Goal: Task Accomplishment & Management: Manage account settings

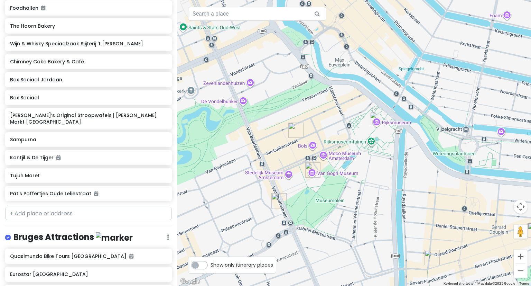
scroll to position [497, 0]
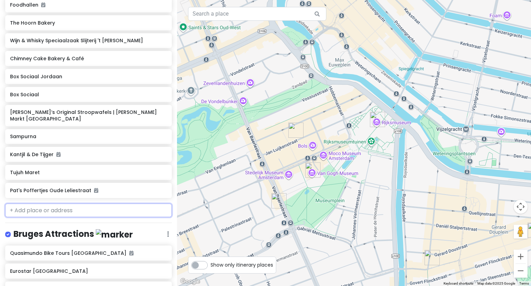
click at [38, 205] on input "text" at bounding box center [88, 210] width 167 height 14
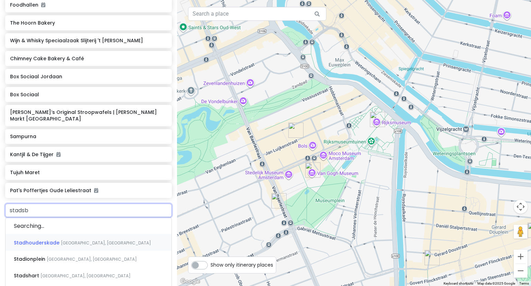
type input "stadsba"
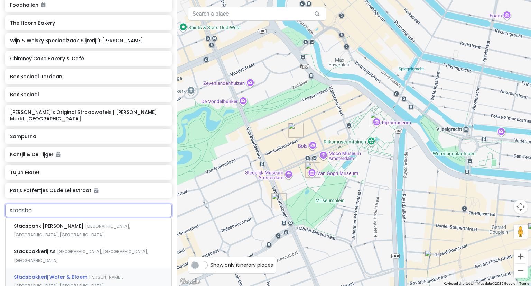
click at [55, 268] on div "Stadsbakkerij Water & Bloem Pieterskerk-[GEOGRAPHIC_DATA], [GEOGRAPHIC_DATA], […" at bounding box center [89, 281] width 166 height 26
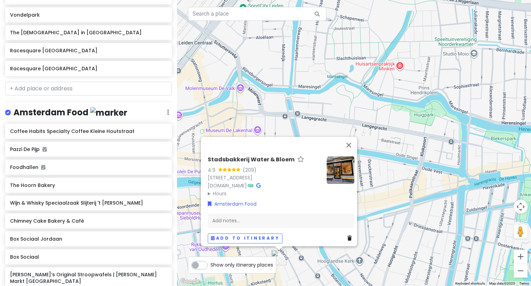
scroll to position [312, 0]
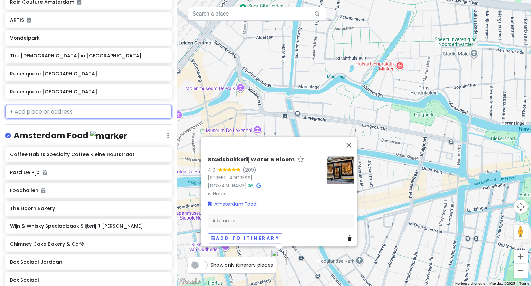
click at [26, 109] on input "text" at bounding box center [88, 112] width 167 height 14
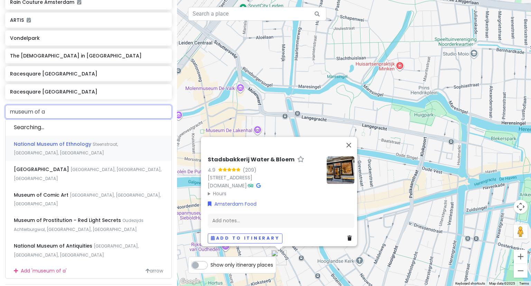
type input "museum of an"
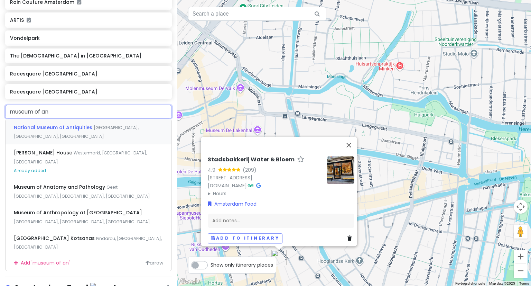
click at [63, 124] on span "National Museum of Antiquities" at bounding box center [54, 127] width 80 height 7
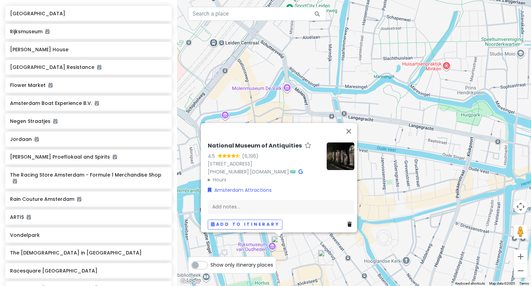
scroll to position [0, 0]
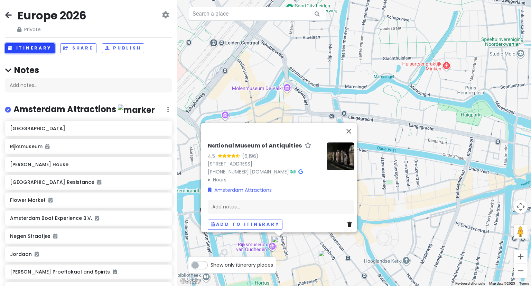
click at [21, 49] on button "Itinerary" at bounding box center [29, 48] width 49 height 10
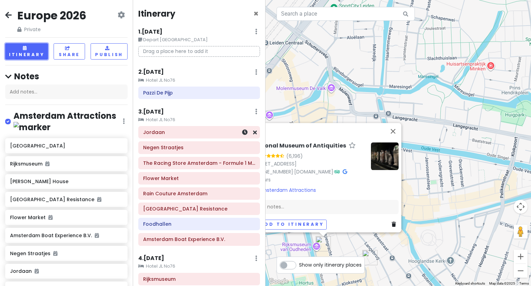
click at [217, 137] on div "Jordaan" at bounding box center [199, 132] width 121 height 12
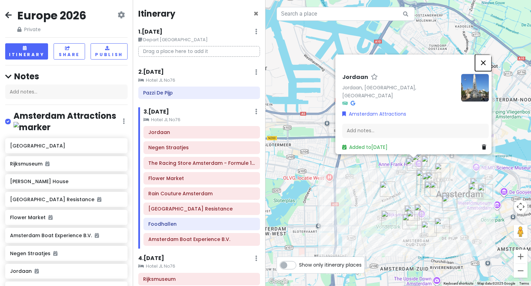
click at [486, 63] on button "Close" at bounding box center [483, 62] width 17 height 17
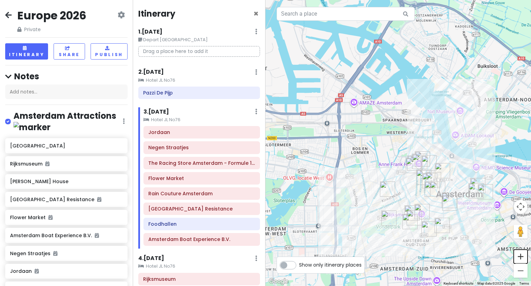
click at [520, 258] on button "Zoom in" at bounding box center [521, 256] width 14 height 14
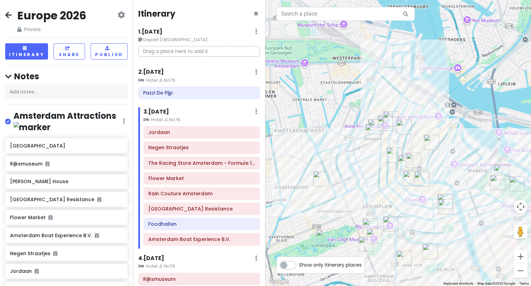
drag, startPoint x: 463, startPoint y: 225, endPoint x: 406, endPoint y: 160, distance: 85.8
click at [406, 160] on img "Kantjil & De Tijger" at bounding box center [405, 162] width 21 height 21
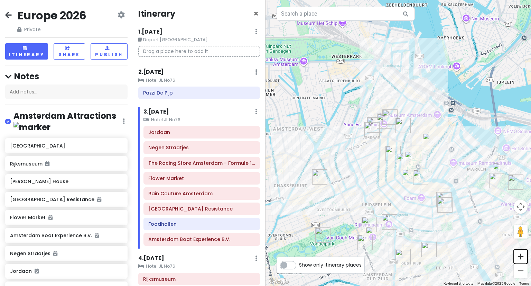
click at [517, 259] on button "Zoom in" at bounding box center [521, 256] width 14 height 14
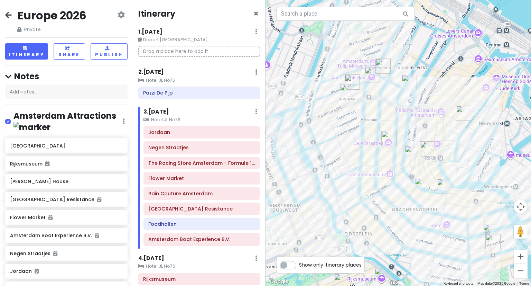
drag, startPoint x: 419, startPoint y: 178, endPoint x: 421, endPoint y: 140, distance: 38.4
click at [421, 143] on img "Kantjil & De Tijger" at bounding box center [412, 153] width 21 height 21
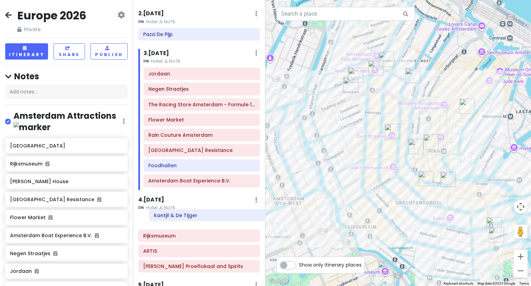
scroll to position [59, 0]
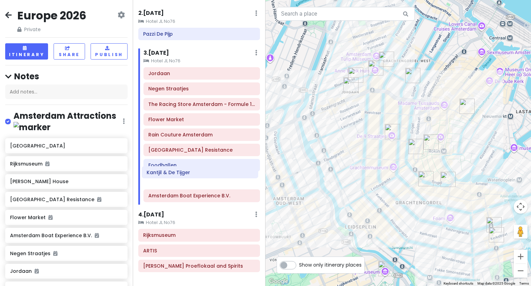
drag, startPoint x: 150, startPoint y: 257, endPoint x: 154, endPoint y: 174, distance: 83.4
click at [154, 174] on div "Itinerary × 1 . [DATE] Edit Day Notes Delete Day Depart [GEOGRAPHIC_DATA] Drag …" at bounding box center [199, 143] width 133 height 286
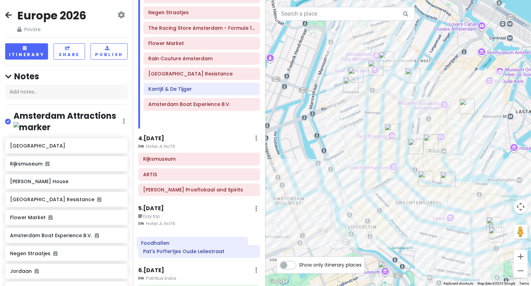
scroll to position [135, 0]
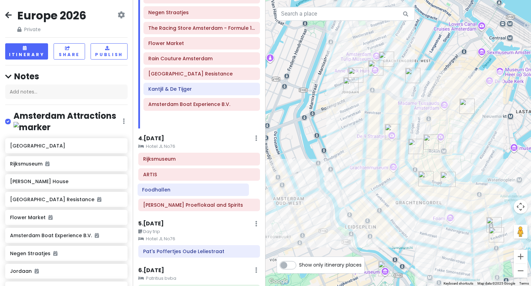
drag, startPoint x: 158, startPoint y: 166, endPoint x: 152, endPoint y: 192, distance: 26.3
click at [152, 192] on div "Itinerary × 1 . [DATE] Edit Day Notes Delete Day Depart [GEOGRAPHIC_DATA] Drag …" at bounding box center [199, 143] width 133 height 286
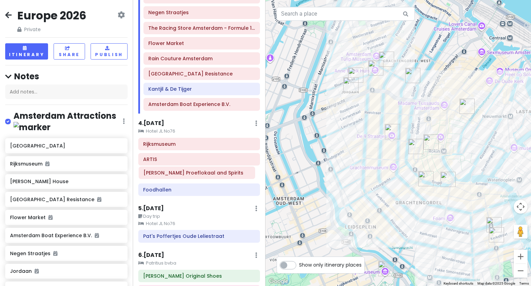
drag, startPoint x: 167, startPoint y: 187, endPoint x: 167, endPoint y: 171, distance: 15.6
click at [167, 171] on div "[GEOGRAPHIC_DATA][PERSON_NAME] [PERSON_NAME] Proeflokaal and Spirits" at bounding box center [199, 168] width 132 height 61
click at [155, 158] on h6 "ARTIS" at bounding box center [199, 159] width 112 height 6
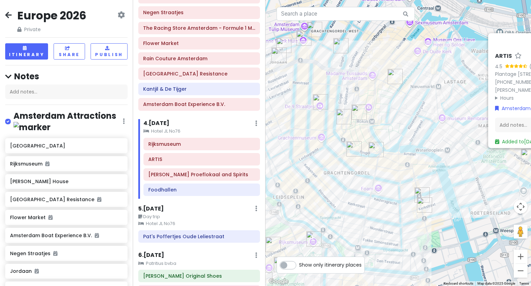
drag, startPoint x: 308, startPoint y: 222, endPoint x: 448, endPoint y: 188, distance: 143.6
click at [448, 188] on div "[PERSON_NAME] 4.5 (34,929) [STREET_ADDRESS] [PHONE_NUMBER] · [DOMAIN_NAME][PERS…" at bounding box center [399, 143] width 266 height 286
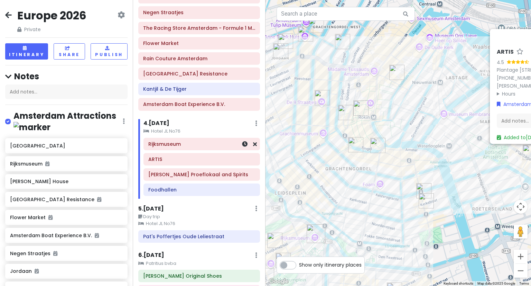
click at [157, 144] on h6 "Rijksmuseum" at bounding box center [201, 144] width 107 height 6
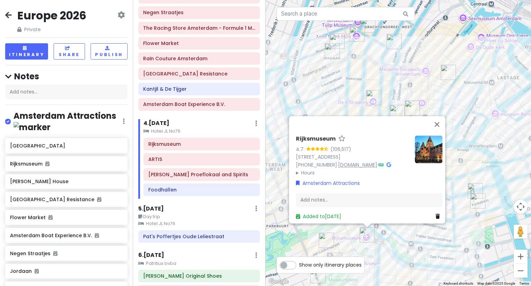
click at [354, 161] on link "[DOMAIN_NAME]" at bounding box center [357, 164] width 39 height 7
click at [440, 116] on button "Close" at bounding box center [437, 124] width 17 height 17
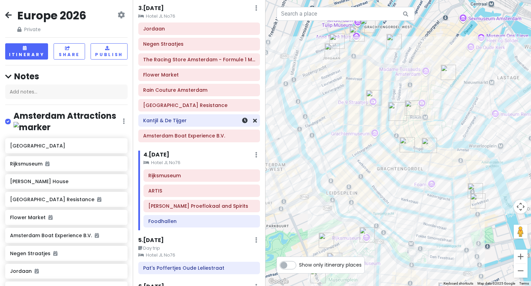
scroll to position [103, 0]
click at [195, 47] on div "Negen Straatjes" at bounding box center [199, 45] width 112 height 10
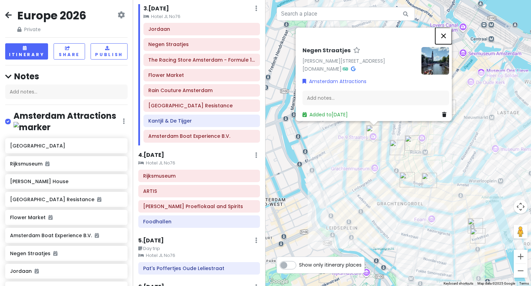
click at [445, 31] on button "Close" at bounding box center [443, 36] width 17 height 17
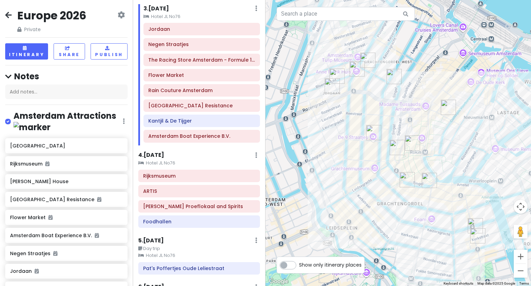
click at [8, 16] on icon at bounding box center [8, 15] width 7 height 6
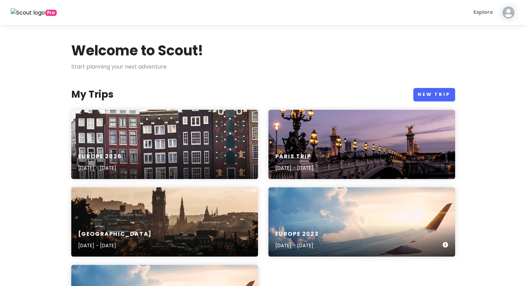
click at [332, 205] on div "Europe [DATE], 2023 - [DATE]" at bounding box center [361, 221] width 187 height 69
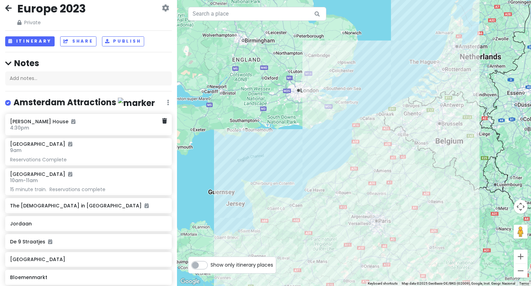
scroll to position [3, 0]
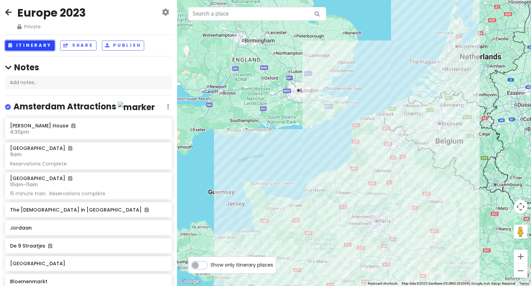
click at [35, 44] on button "Itinerary" at bounding box center [29, 45] width 49 height 10
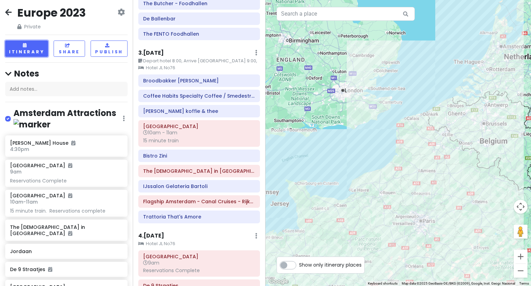
scroll to position [271, 0]
click at [11, 10] on icon at bounding box center [8, 12] width 7 height 6
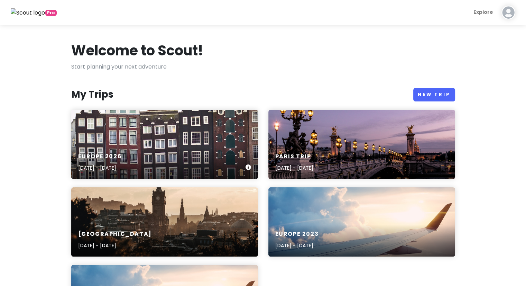
click at [117, 156] on h6 "Europe 2026" at bounding box center [100, 156] width 44 height 7
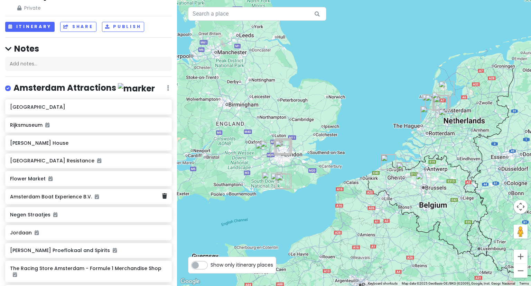
scroll to position [24, 0]
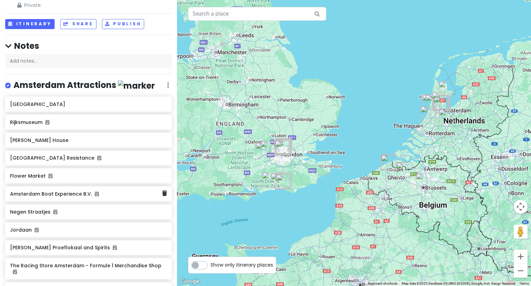
click at [47, 196] on div "Amsterdam Boat Experience B.V." at bounding box center [86, 194] width 152 height 10
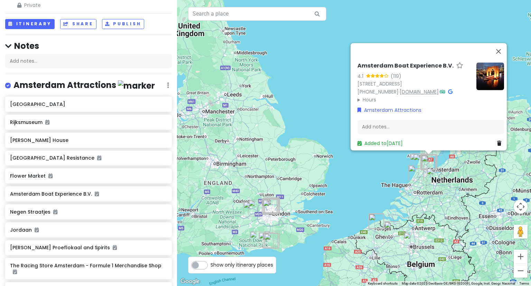
click at [401, 88] on link "[DOMAIN_NAME]" at bounding box center [419, 91] width 39 height 7
click at [217, 16] on input "text" at bounding box center [257, 14] width 138 height 14
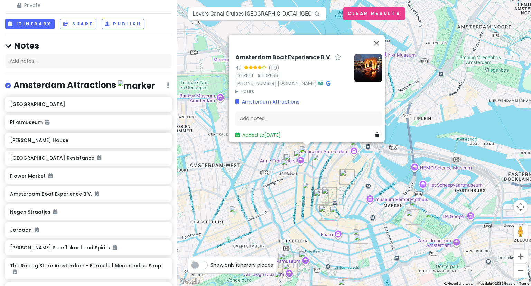
click at [354, 142] on img at bounding box center [354, 143] width 14 height 14
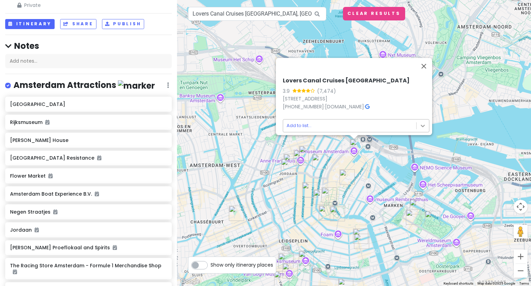
click at [417, 121] on body "Europe 2026 Private Change Dates Make a Copy Delete Trip Give Feedback 💡 Suppor…" at bounding box center [265, 143] width 531 height 286
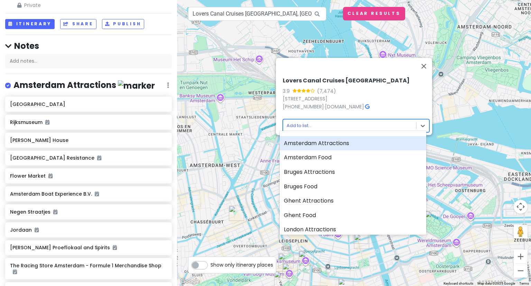
click at [360, 146] on div "Amsterdam Attractions" at bounding box center [353, 143] width 147 height 15
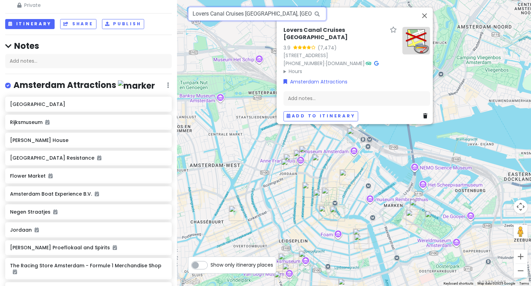
click at [281, 11] on input "Lovers Canal Cruises [GEOGRAPHIC_DATA], [GEOGRAPHIC_DATA], [GEOGRAPHIC_DATA], […" at bounding box center [257, 14] width 138 height 14
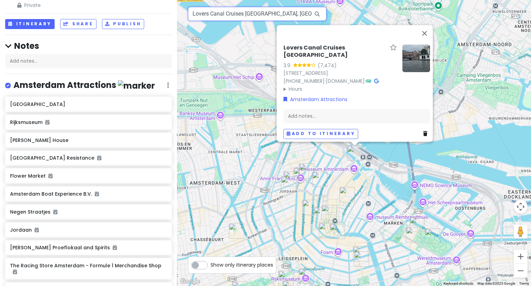
click at [281, 11] on input "Lovers Canal Cruises [GEOGRAPHIC_DATA], [GEOGRAPHIC_DATA], [GEOGRAPHIC_DATA], […" at bounding box center [257, 14] width 138 height 14
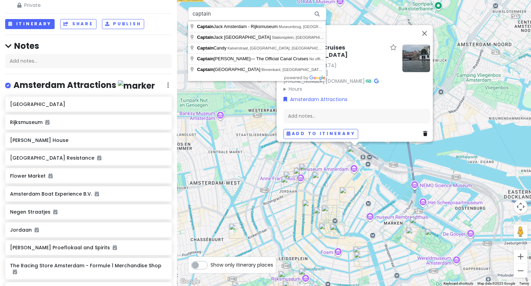
type input "Captain Jack [GEOGRAPHIC_DATA], Stationsplein, [GEOGRAPHIC_DATA], [GEOGRAPHIC_D…"
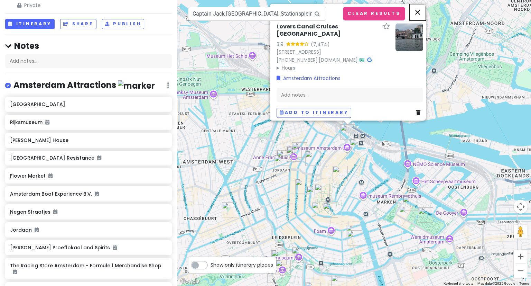
click at [417, 8] on button "Close" at bounding box center [417, 12] width 17 height 17
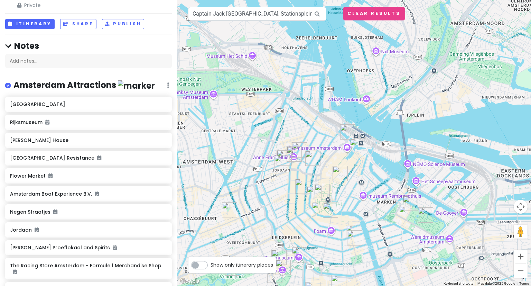
click at [355, 142] on img at bounding box center [354, 143] width 14 height 14
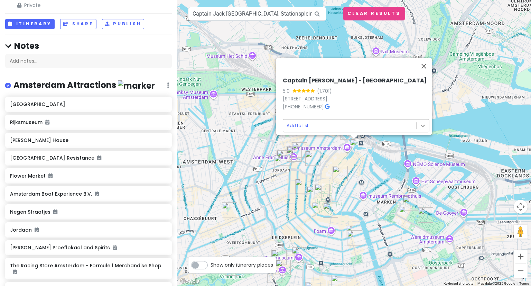
click at [416, 123] on body "Europe 2026 Private Change Dates Make a Copy Delete Trip Give Feedback 💡 Suppor…" at bounding box center [265, 143] width 531 height 286
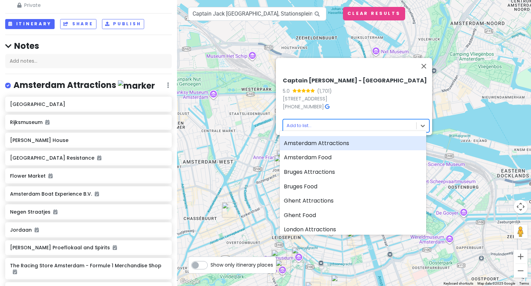
click at [342, 143] on div "Amsterdam Attractions" at bounding box center [353, 143] width 147 height 15
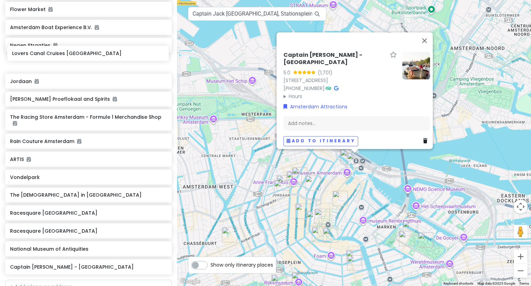
scroll to position [173, 0]
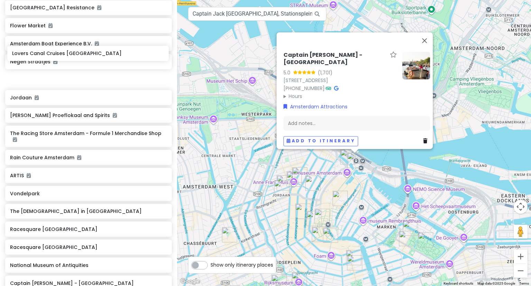
drag, startPoint x: 34, startPoint y: 241, endPoint x: 36, endPoint y: 54, distance: 186.7
click at [36, 54] on div "[PERSON_NAME][GEOGRAPHIC_DATA][PERSON_NAME] Resistance Flower Market Amsterdam …" at bounding box center [88, 120] width 177 height 346
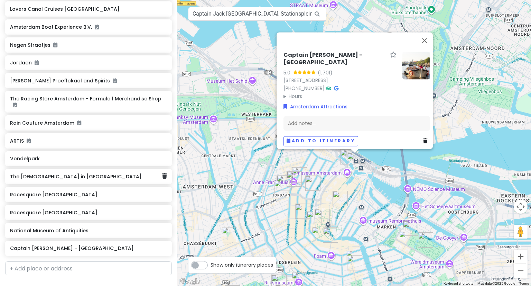
scroll to position [208, 0]
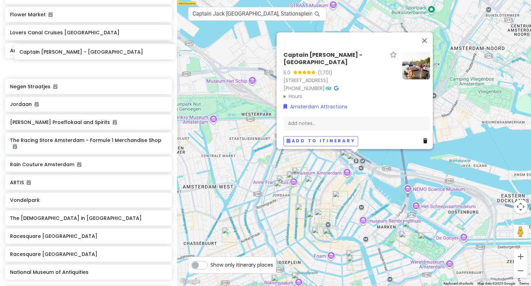
drag, startPoint x: 42, startPoint y: 247, endPoint x: 47, endPoint y: 59, distance: 187.8
click at [47, 59] on div "[PERSON_NAME][GEOGRAPHIC_DATA] [GEOGRAPHIC_DATA][PERSON_NAME] Resistance Flower…" at bounding box center [88, 108] width 177 height 346
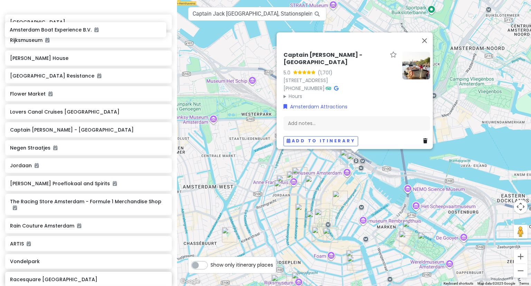
drag, startPoint x: 42, startPoint y: 73, endPoint x: 41, endPoint y: 33, distance: 39.4
click at [41, 33] on div "[PERSON_NAME][GEOGRAPHIC_DATA][PERSON_NAME] Resistance Flower Market Lovers Can…" at bounding box center [88, 170] width 177 height 346
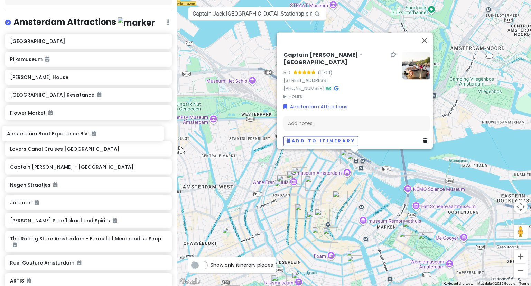
drag, startPoint x: 66, startPoint y: 167, endPoint x: 63, endPoint y: 136, distance: 32.0
click at [63, 136] on div "[PERSON_NAME][GEOGRAPHIC_DATA][PERSON_NAME] Resistance Flower Market Lovers Can…" at bounding box center [88, 207] width 177 height 346
click at [427, 32] on button "Close" at bounding box center [424, 40] width 17 height 17
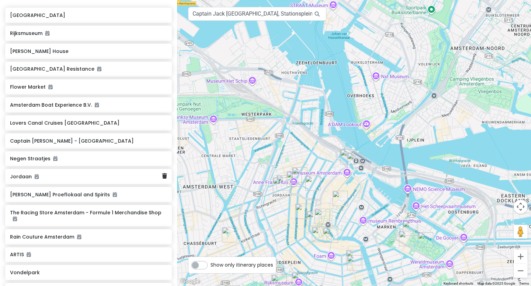
scroll to position [0, 0]
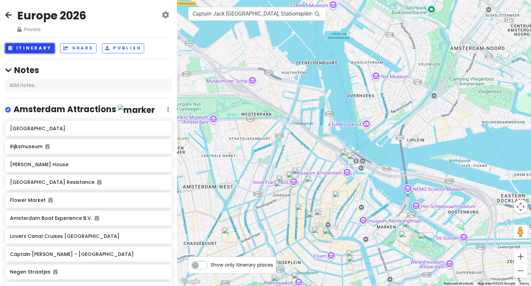
click at [30, 46] on button "Itinerary" at bounding box center [29, 48] width 49 height 10
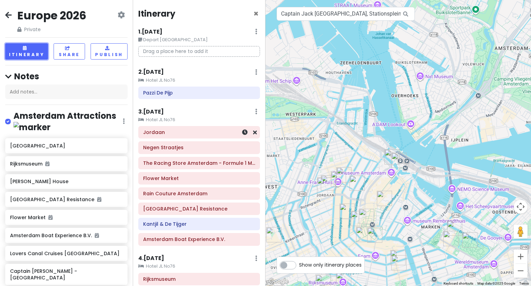
click at [220, 131] on h6 "Jordaan" at bounding box center [199, 132] width 112 height 6
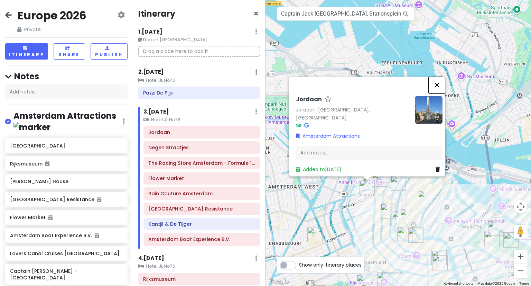
click at [438, 85] on button "Close" at bounding box center [437, 84] width 17 height 17
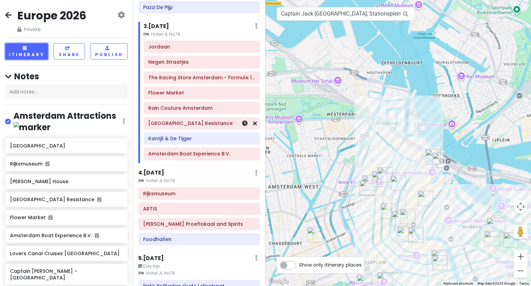
scroll to position [86, 0]
click at [193, 196] on div "Rijksmuseum" at bounding box center [199, 193] width 112 height 10
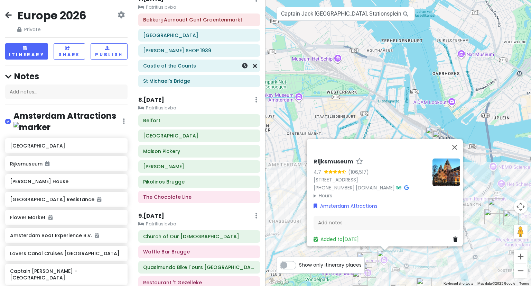
scroll to position [446, 0]
click at [179, 132] on h6 "[GEOGRAPHIC_DATA]" at bounding box center [199, 135] width 112 height 6
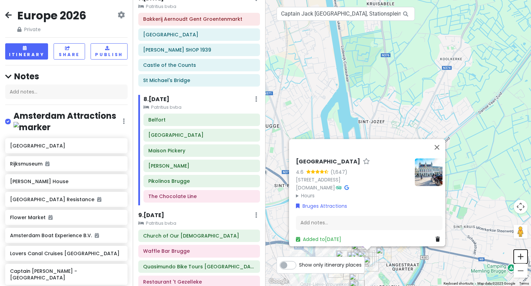
click at [523, 258] on button "Zoom in" at bounding box center [521, 256] width 14 height 14
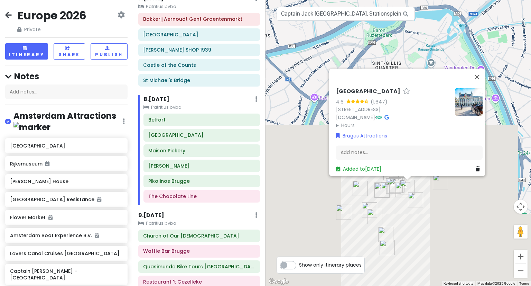
drag, startPoint x: 434, startPoint y: 177, endPoint x: 511, endPoint y: -28, distance: 219.9
click at [511, 0] on html "Europe 2026 Private Change Dates Make a Copy Delete Trip Give Feedback 💡 Suppor…" at bounding box center [265, 143] width 531 height 286
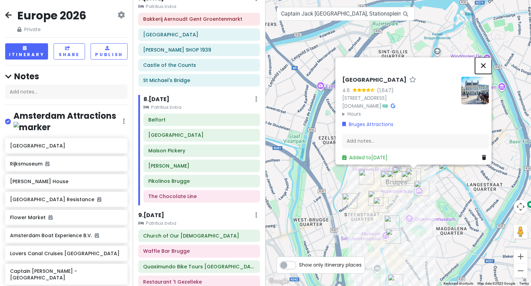
click at [487, 62] on button "Close" at bounding box center [483, 65] width 17 height 17
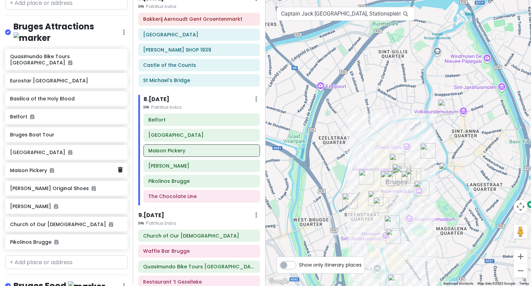
scroll to position [835, 0]
click at [43, 254] on input "text" at bounding box center [66, 261] width 122 height 14
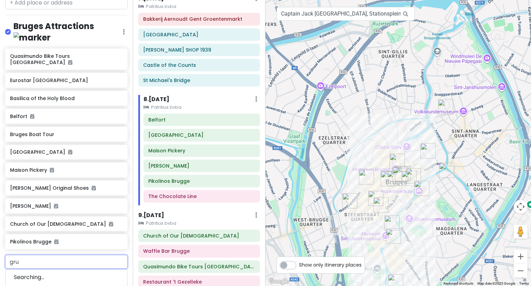
type input "gruu"
click at [52, 273] on span "Gruuthusemuseum" at bounding box center [39, 276] width 50 height 7
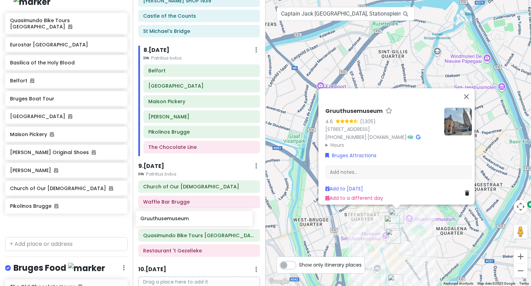
scroll to position [496, 0]
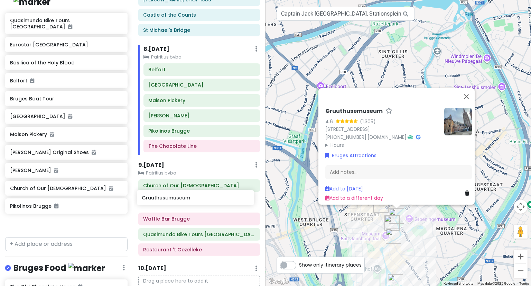
drag, startPoint x: 26, startPoint y: 177, endPoint x: 158, endPoint y: 199, distance: 133.6
click at [158, 199] on div "Europe 2026 Private Change Dates Make a Copy Delete Trip Give Feedback 💡 Suppor…" at bounding box center [265, 143] width 531 height 286
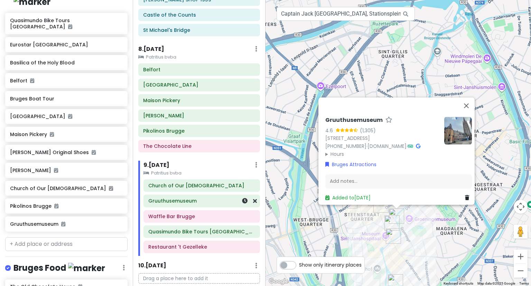
scroll to position [853, 0]
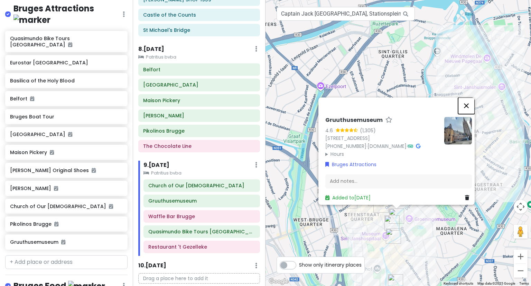
click at [472, 104] on button "Close" at bounding box center [466, 105] width 17 height 17
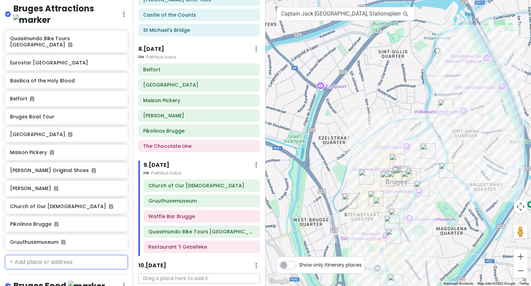
click at [73, 255] on input "text" at bounding box center [66, 262] width 122 height 14
click at [53, 255] on input "text" at bounding box center [66, 262] width 122 height 14
type input "apoth"
click at [56, 269] on div "Apotheek [GEOGRAPHIC_DATA] [GEOGRAPHIC_DATA], [GEOGRAPHIC_DATA], [GEOGRAPHIC_DA…" at bounding box center [67, 282] width 122 height 26
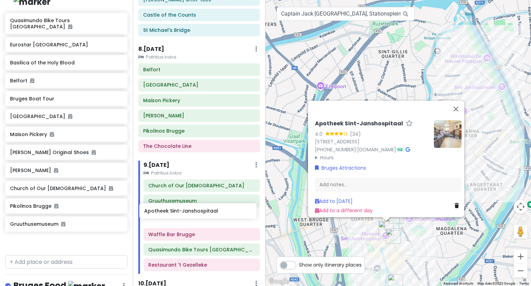
drag, startPoint x: 47, startPoint y: 195, endPoint x: 181, endPoint y: 213, distance: 135.3
click at [181, 213] on div "Europe 2026 Private Change Dates Make a Copy Delete Trip Give Feedback 💡 Suppor…" at bounding box center [265, 143] width 531 height 286
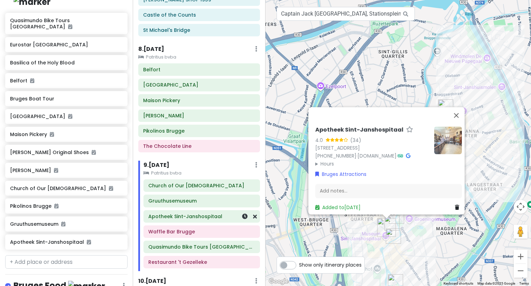
scroll to position [853, 0]
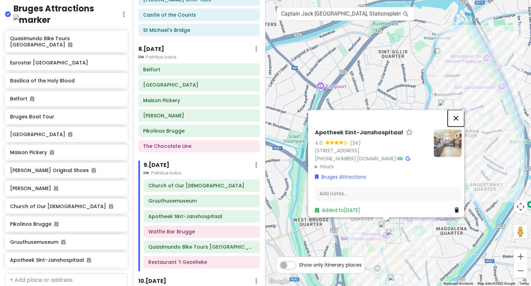
click at [459, 114] on button "Close" at bounding box center [456, 118] width 17 height 17
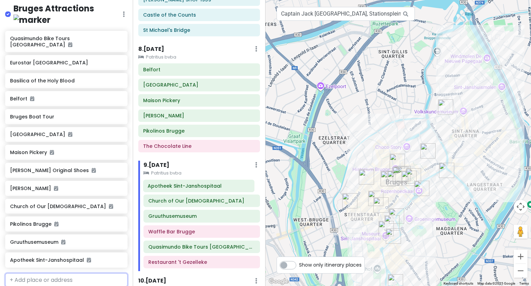
drag, startPoint x: 180, startPoint y: 214, endPoint x: 179, endPoint y: 187, distance: 26.6
click at [179, 187] on div "[GEOGRAPHIC_DATA][DEMOGRAPHIC_DATA] [GEOGRAPHIC_DATA] [GEOGRAPHIC_DATA] [GEOGRA…" at bounding box center [201, 225] width 127 height 92
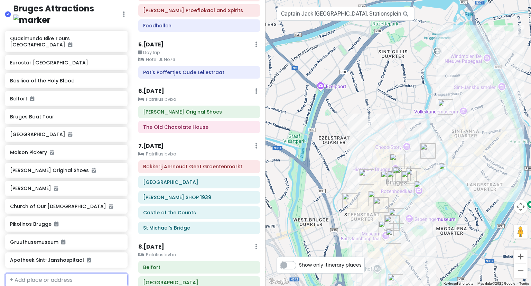
scroll to position [300, 0]
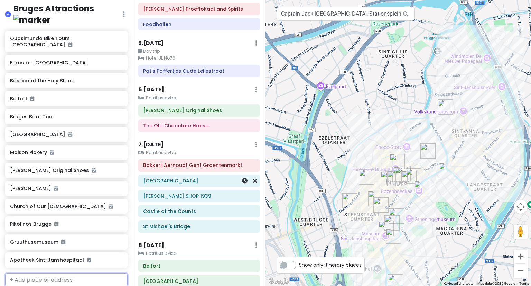
click at [218, 179] on h6 "[GEOGRAPHIC_DATA]" at bounding box center [199, 180] width 112 height 6
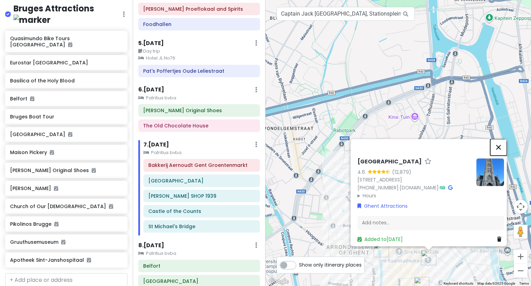
click at [505, 139] on button "Close" at bounding box center [498, 147] width 17 height 17
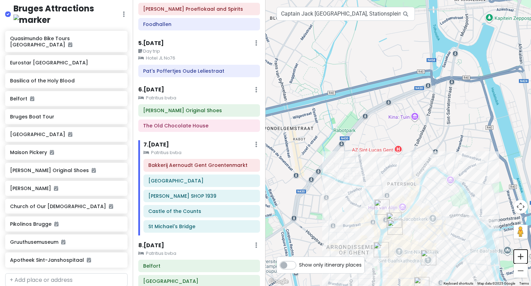
click at [521, 259] on button "Zoom in" at bounding box center [521, 256] width 14 height 14
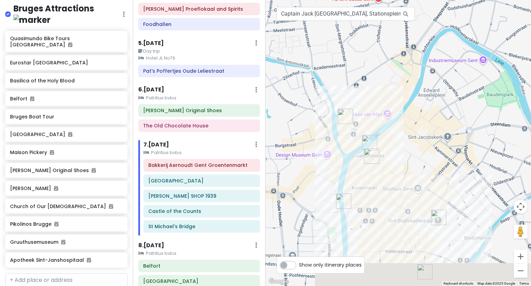
drag, startPoint x: 460, startPoint y: 245, endPoint x: 437, endPoint y: 71, distance: 175.8
click at [437, 71] on div at bounding box center [399, 143] width 266 height 286
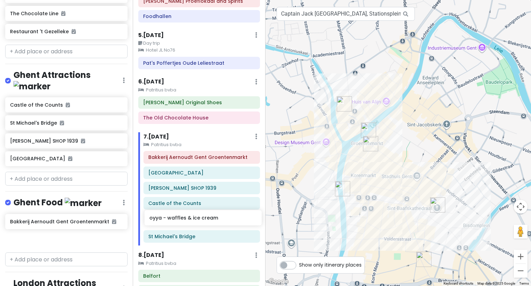
scroll to position [310, 0]
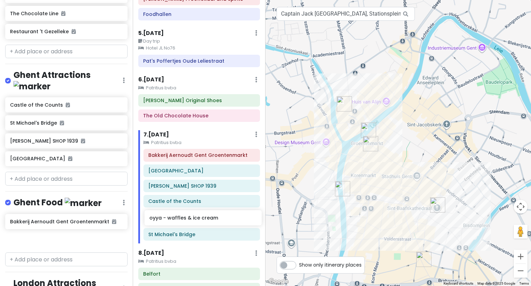
drag, startPoint x: 26, startPoint y: 159, endPoint x: 167, endPoint y: 215, distance: 151.2
click at [167, 215] on div "Europe 2026 Private Change Dates Make a Copy Delete Trip Give Feedback 💡 Suppor…" at bounding box center [265, 143] width 531 height 286
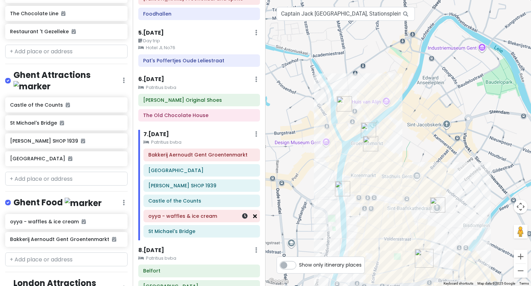
click at [253, 214] on icon at bounding box center [255, 216] width 4 height 6
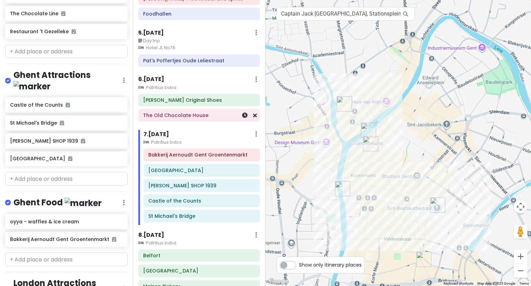
click at [188, 113] on h6 "The Old Chocolate House" at bounding box center [199, 115] width 112 height 6
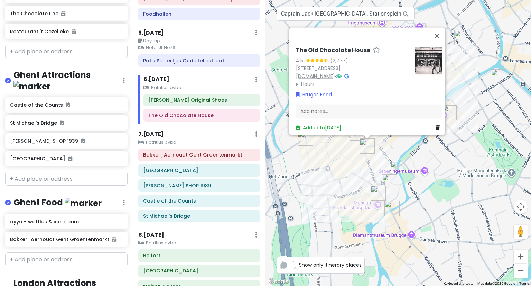
click at [335, 73] on link "[DOMAIN_NAME]" at bounding box center [315, 76] width 39 height 7
